Goal: Task Accomplishment & Management: Use online tool/utility

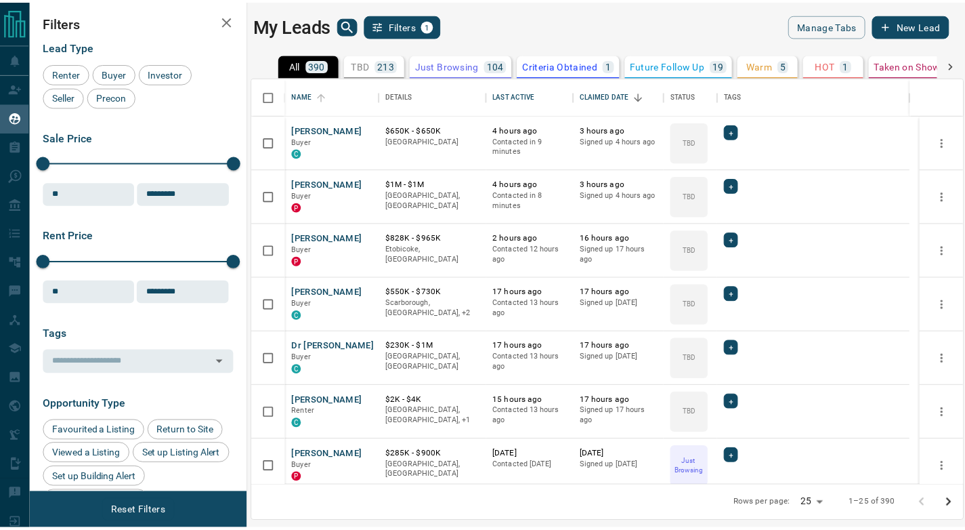
scroll to position [398, 709]
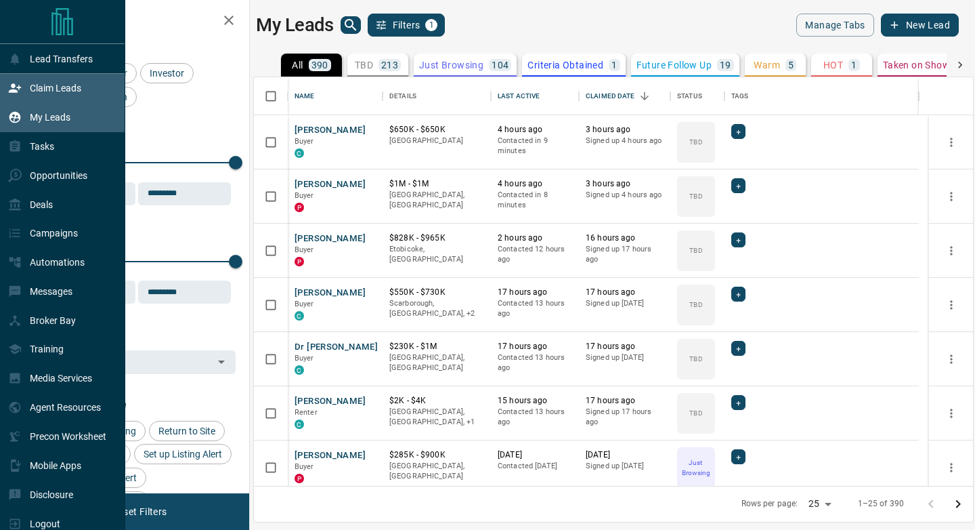
click at [12, 92] on icon at bounding box center [15, 88] width 12 height 9
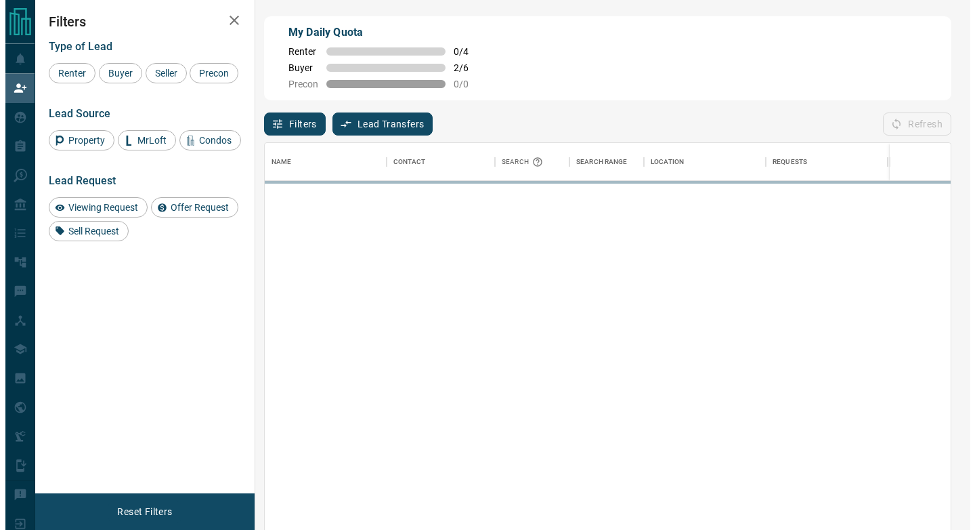
scroll to position [391, 676]
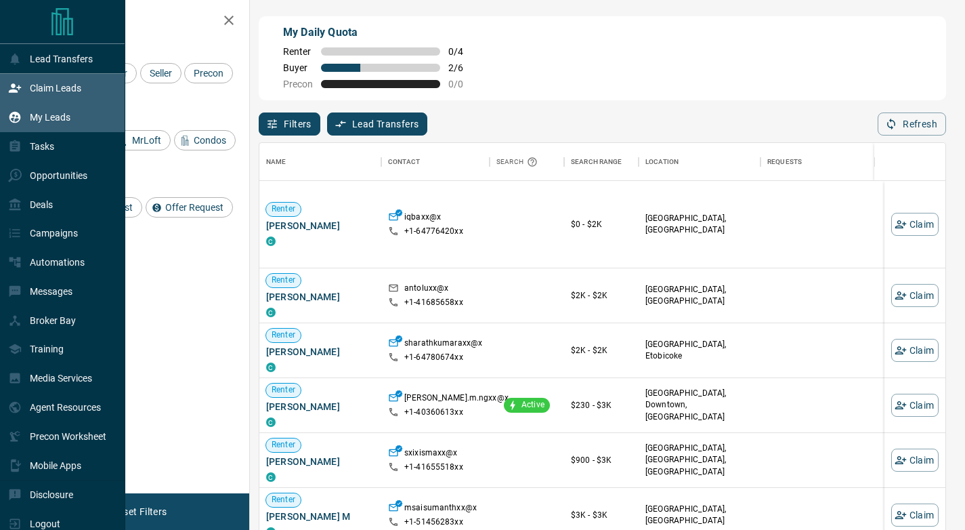
click at [49, 117] on p "My Leads" at bounding box center [50, 117] width 41 height 11
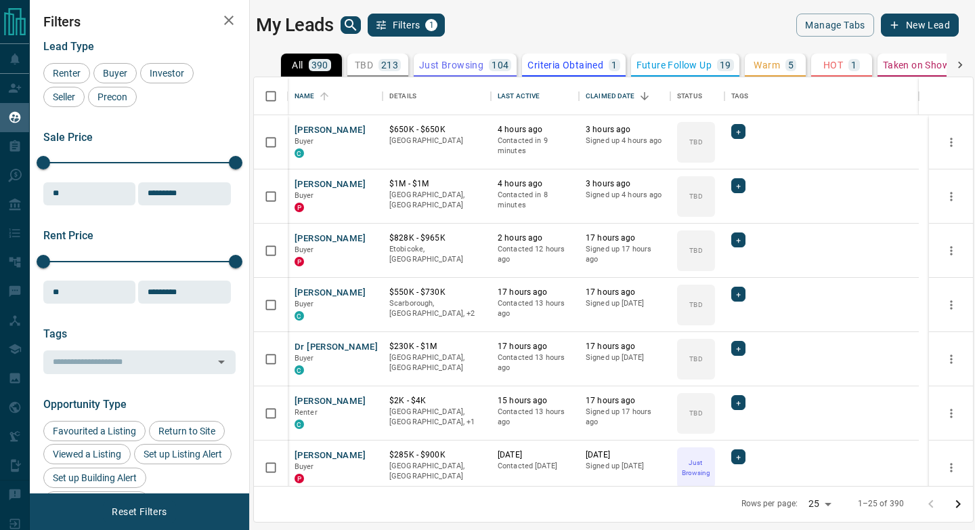
scroll to position [398, 709]
click at [346, 25] on icon "search button" at bounding box center [351, 25] width 16 height 16
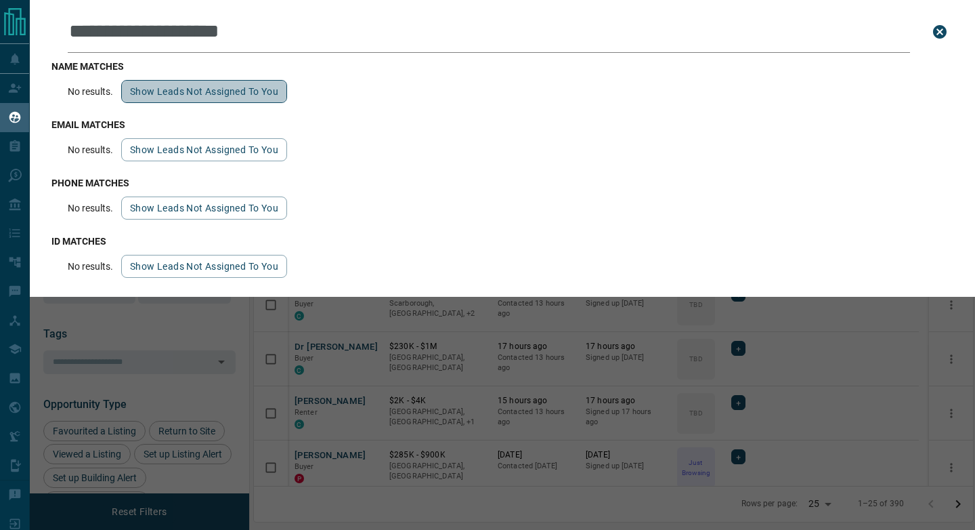
click at [259, 93] on button "Show leads not assigned to you" at bounding box center [204, 91] width 166 height 23
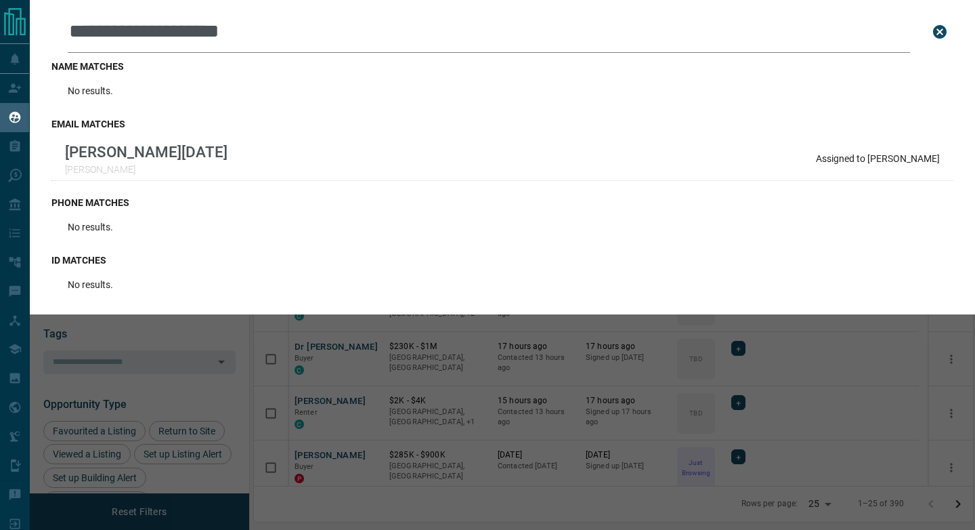
click at [442, 37] on input "**********" at bounding box center [489, 32] width 843 height 42
paste input "text"
type input "**********"
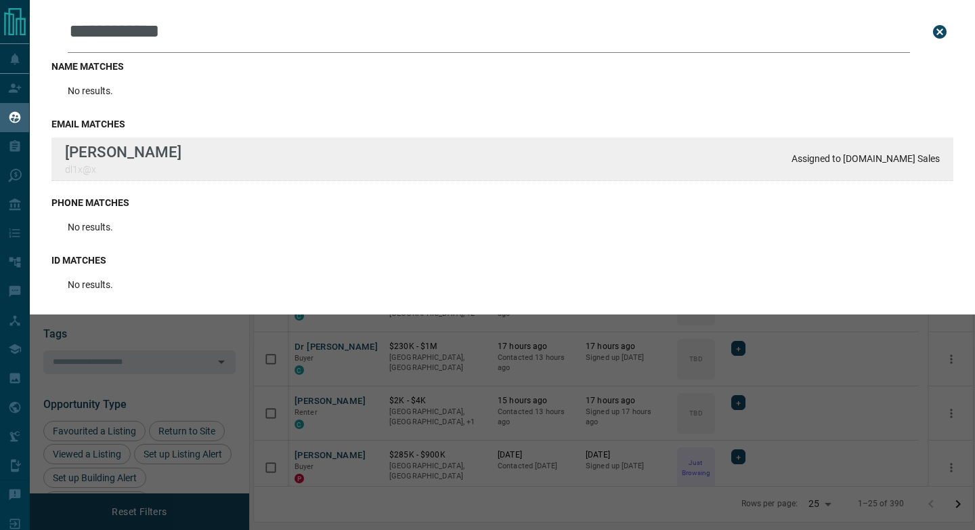
click at [507, 152] on div "[PERSON_NAME] dl1x@x Assigned to [DOMAIN_NAME] Sales" at bounding box center [502, 158] width 902 height 43
